Goal: Complete application form

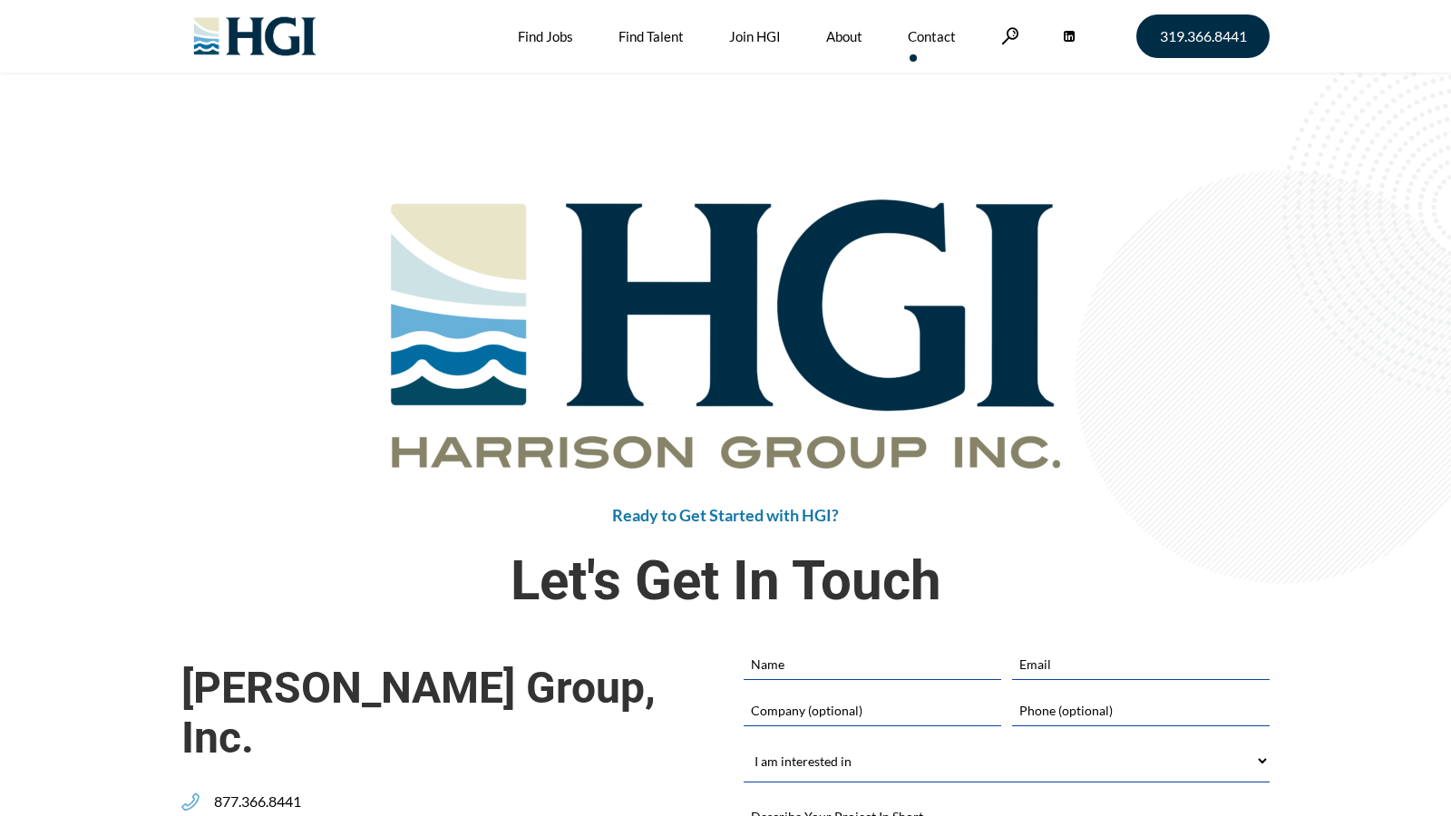
scroll to position [179, 0]
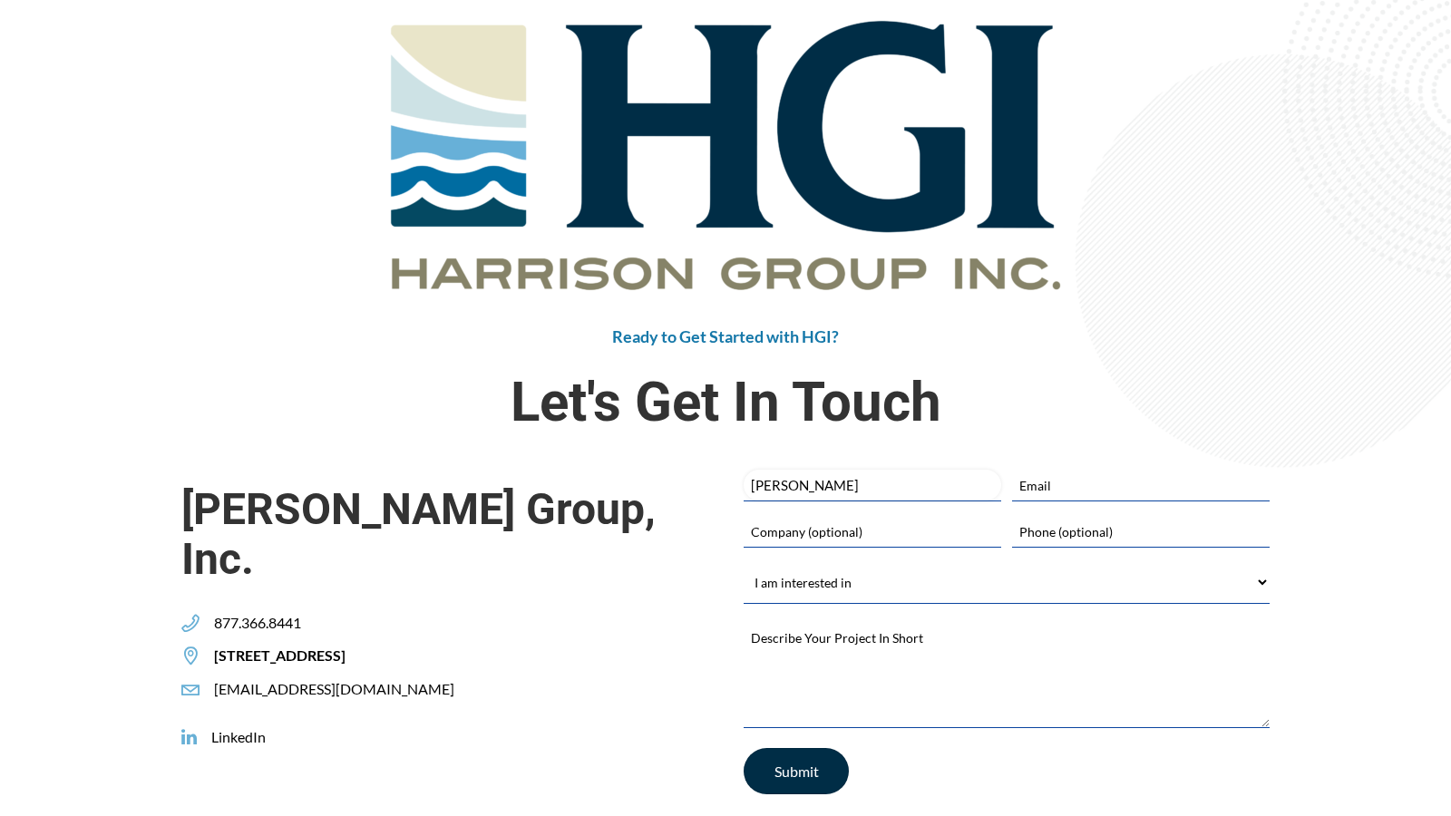
type input "Stela James"
type input "stela@vas4hire.com"
type input "Vas4hire"
type input "7252587787"
select select "Building My Team"
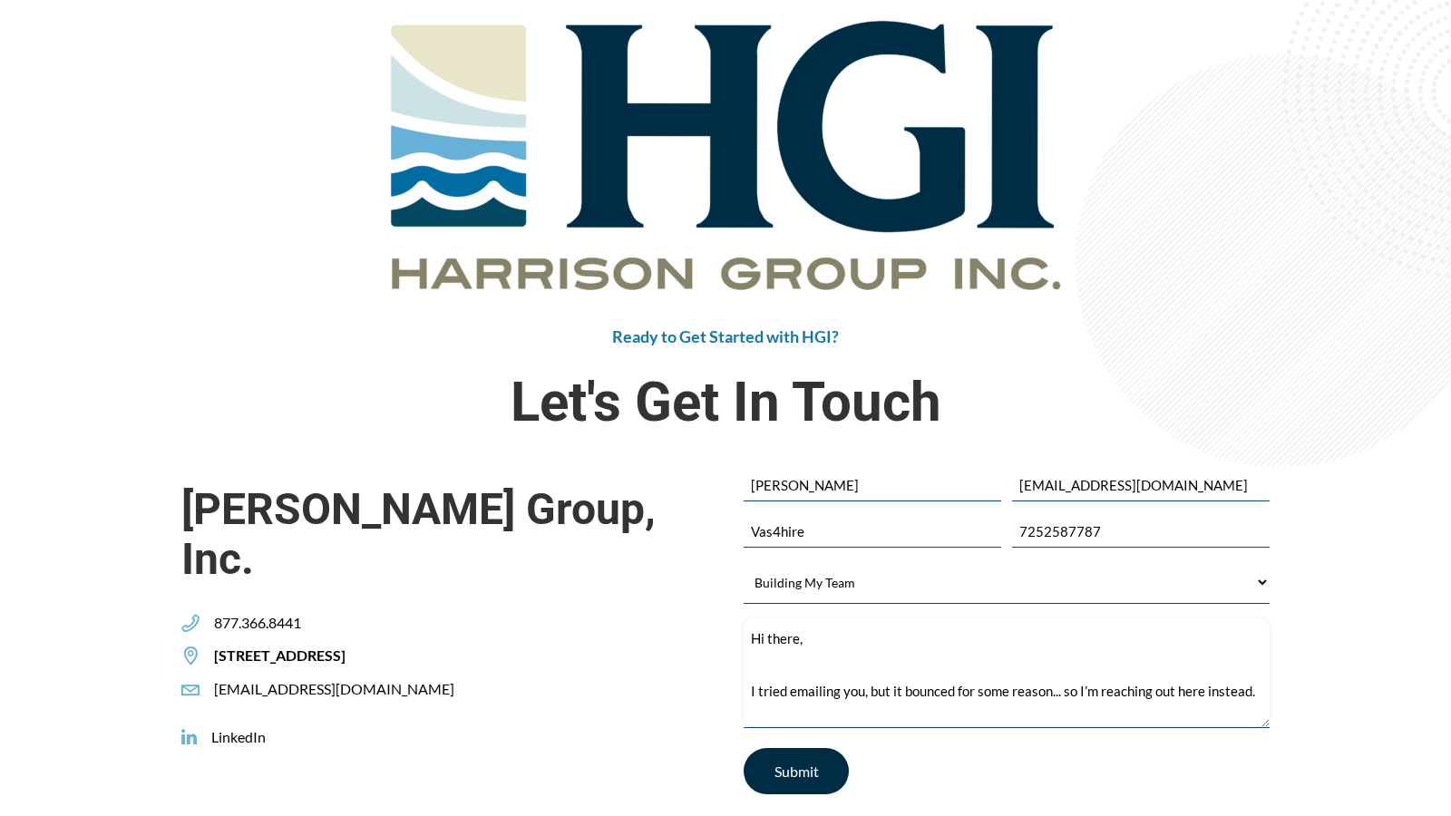
scroll to position [155, 0]
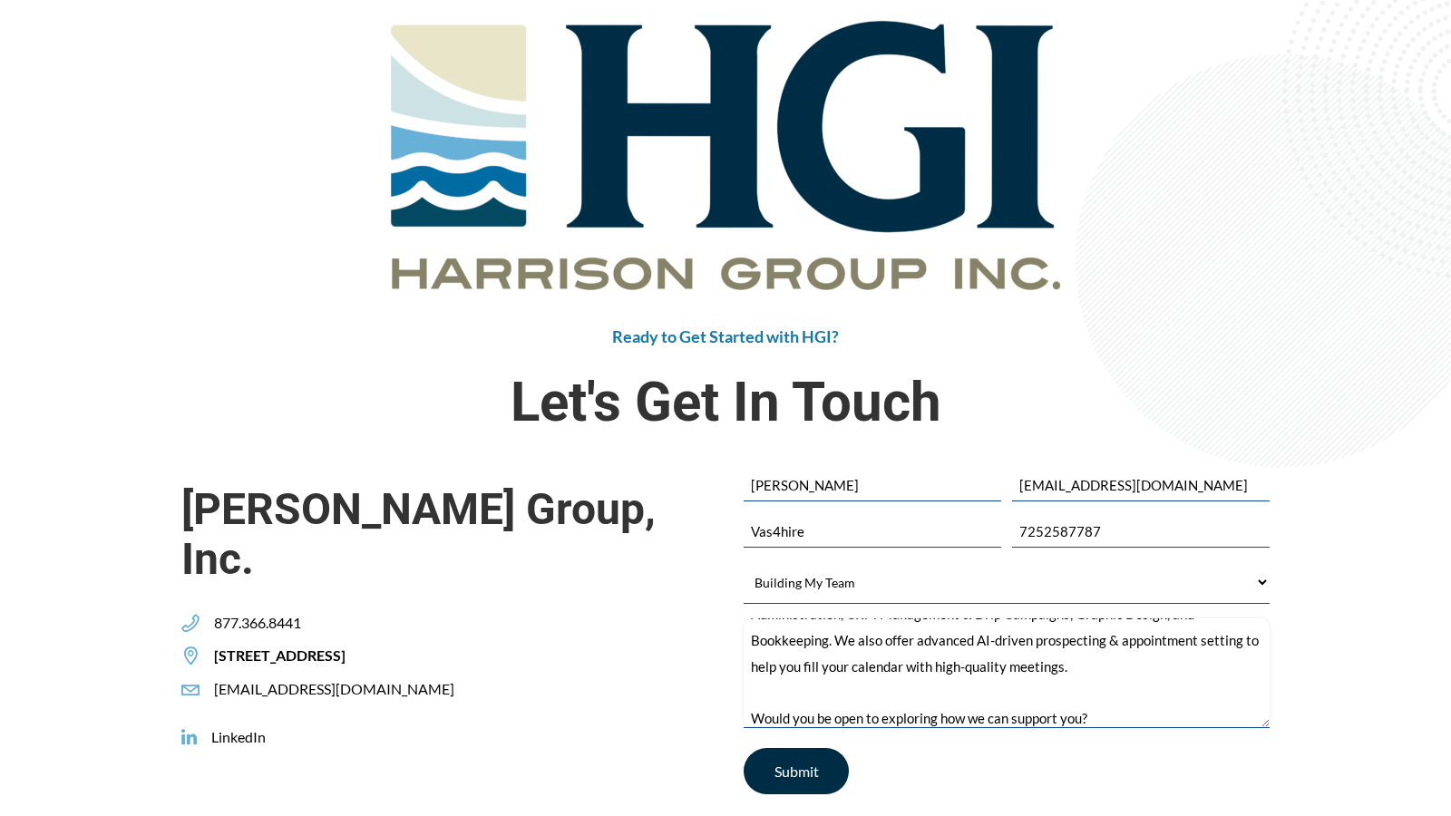
type textarea "Hi there, I tried emailing you, but it bounced for some reason... so I’m reachi…"
click at [796, 771] on input "Submit" at bounding box center [796, 771] width 105 height 46
